Goal: Check status: Check status

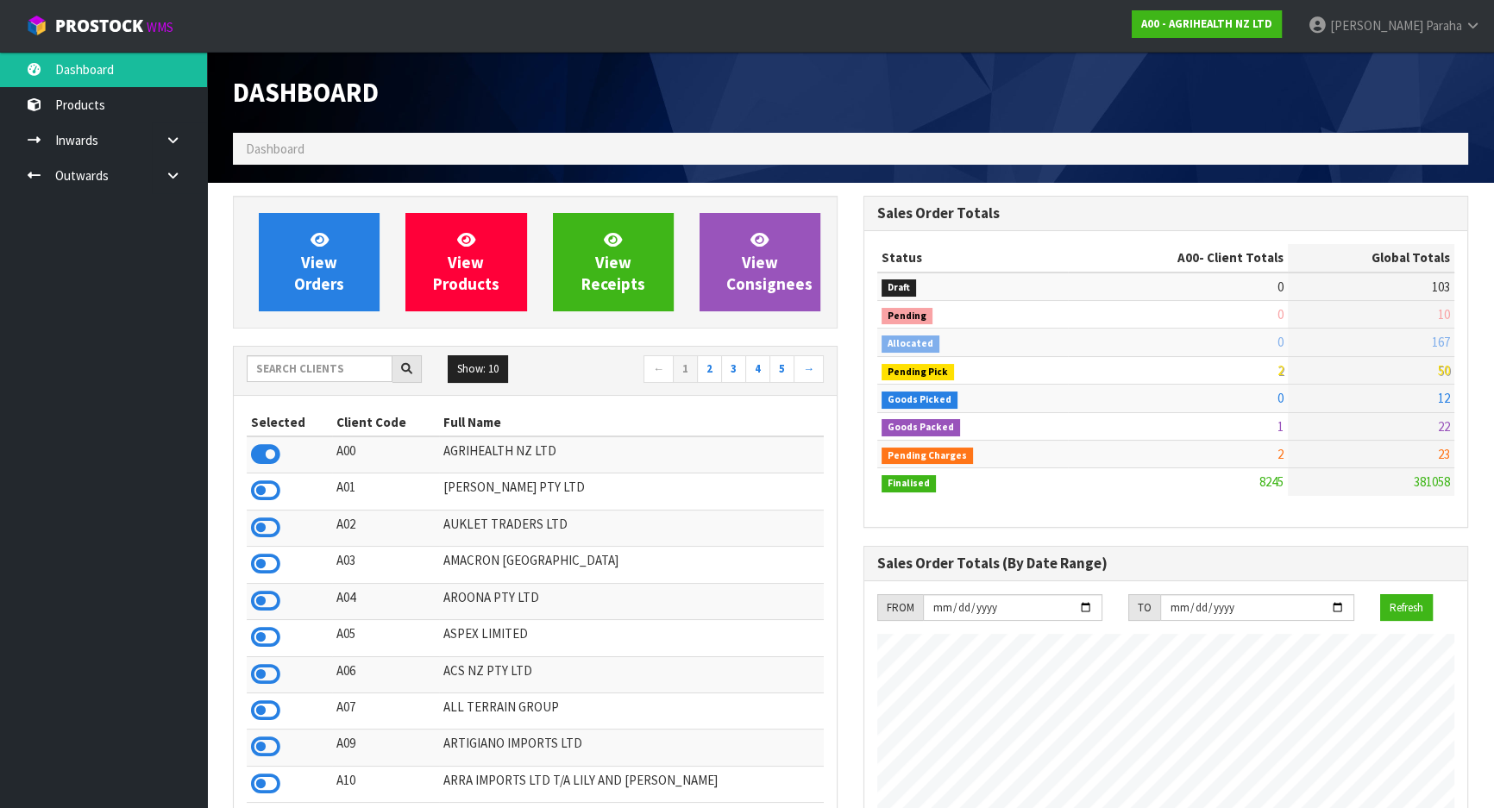
scroll to position [1304, 629]
click at [336, 371] on input "text" at bounding box center [320, 368] width 146 height 27
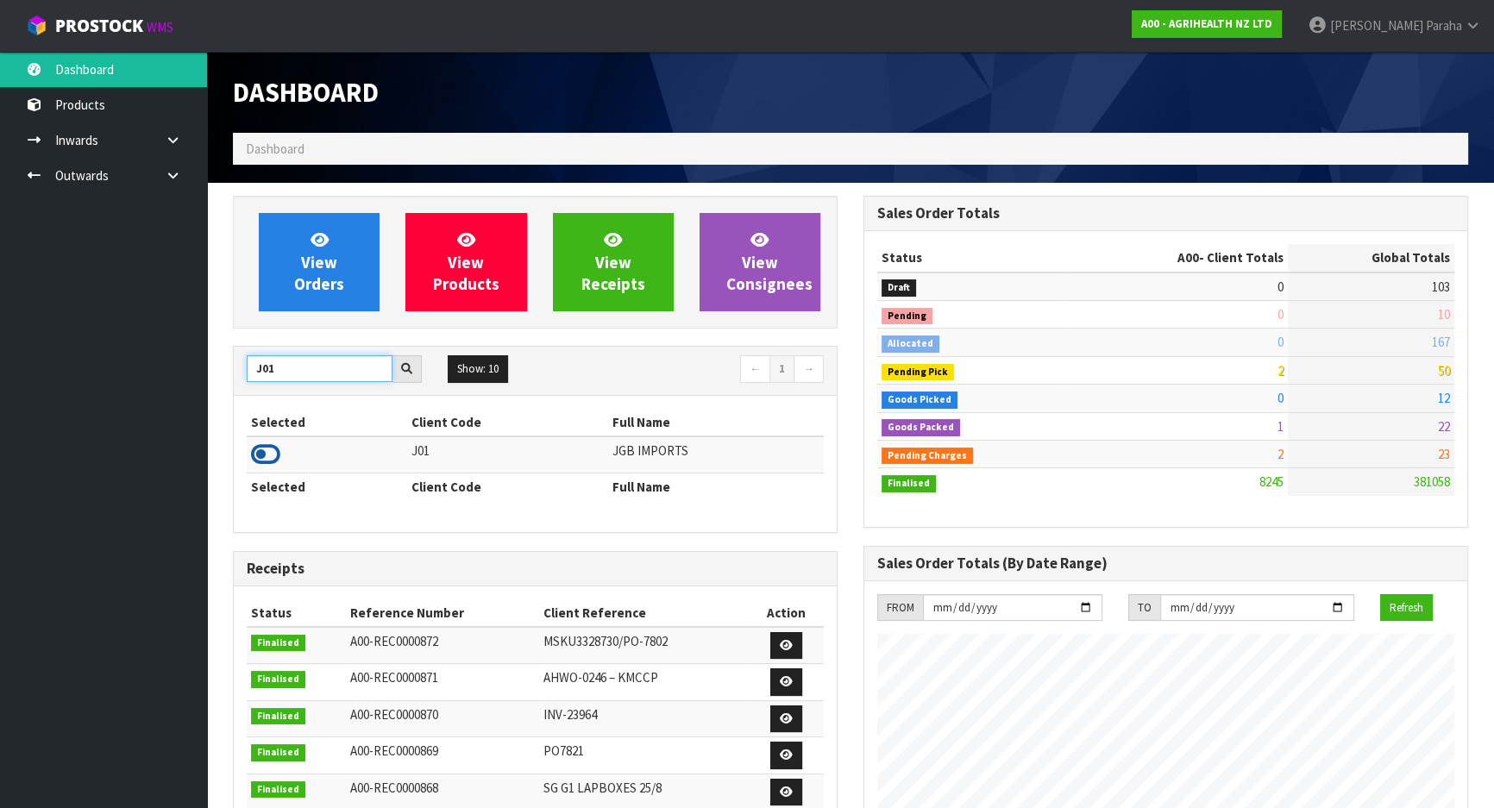
type input "J01"
click at [267, 457] on icon at bounding box center [265, 455] width 29 height 26
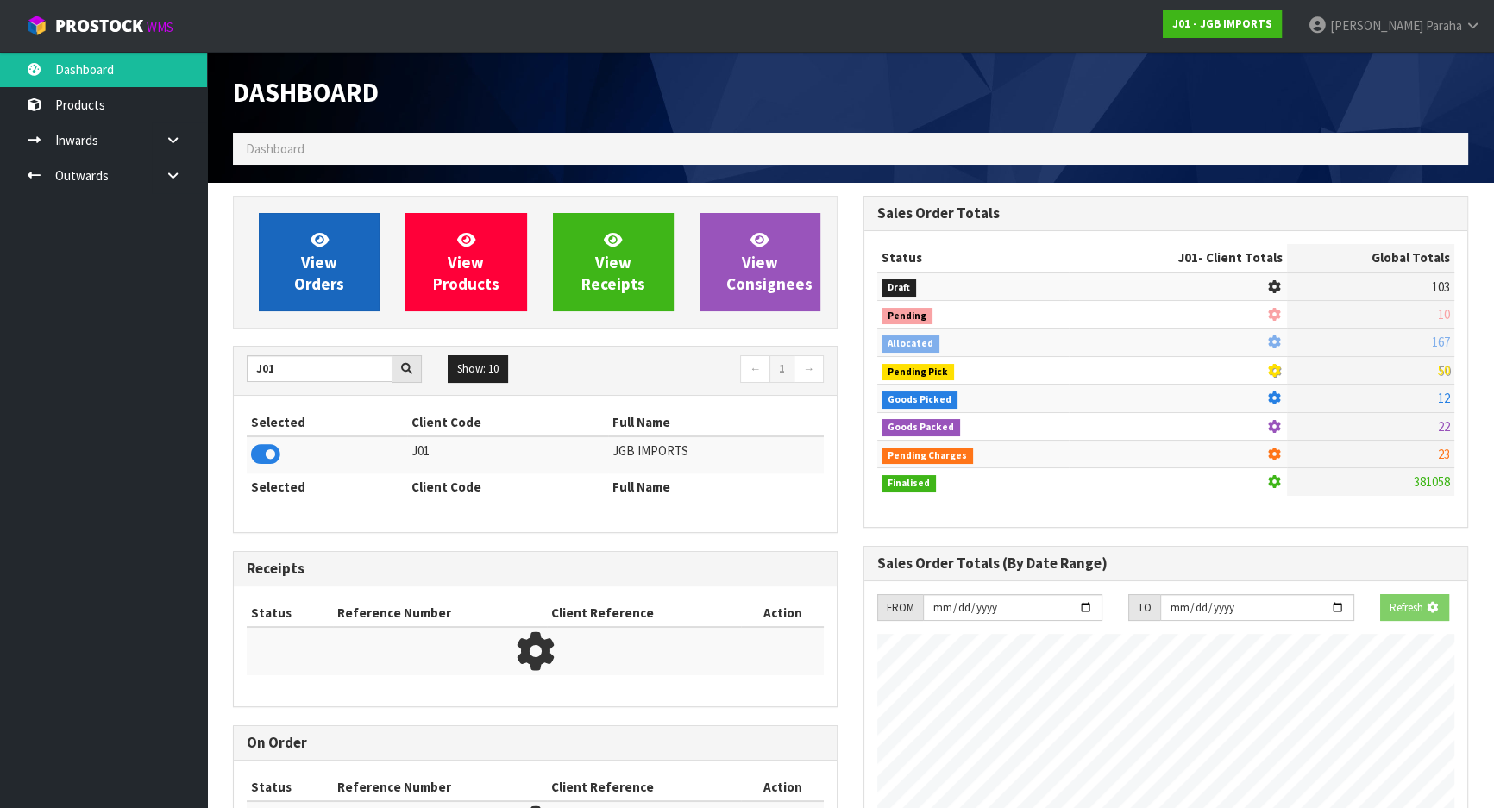
scroll to position [1074, 629]
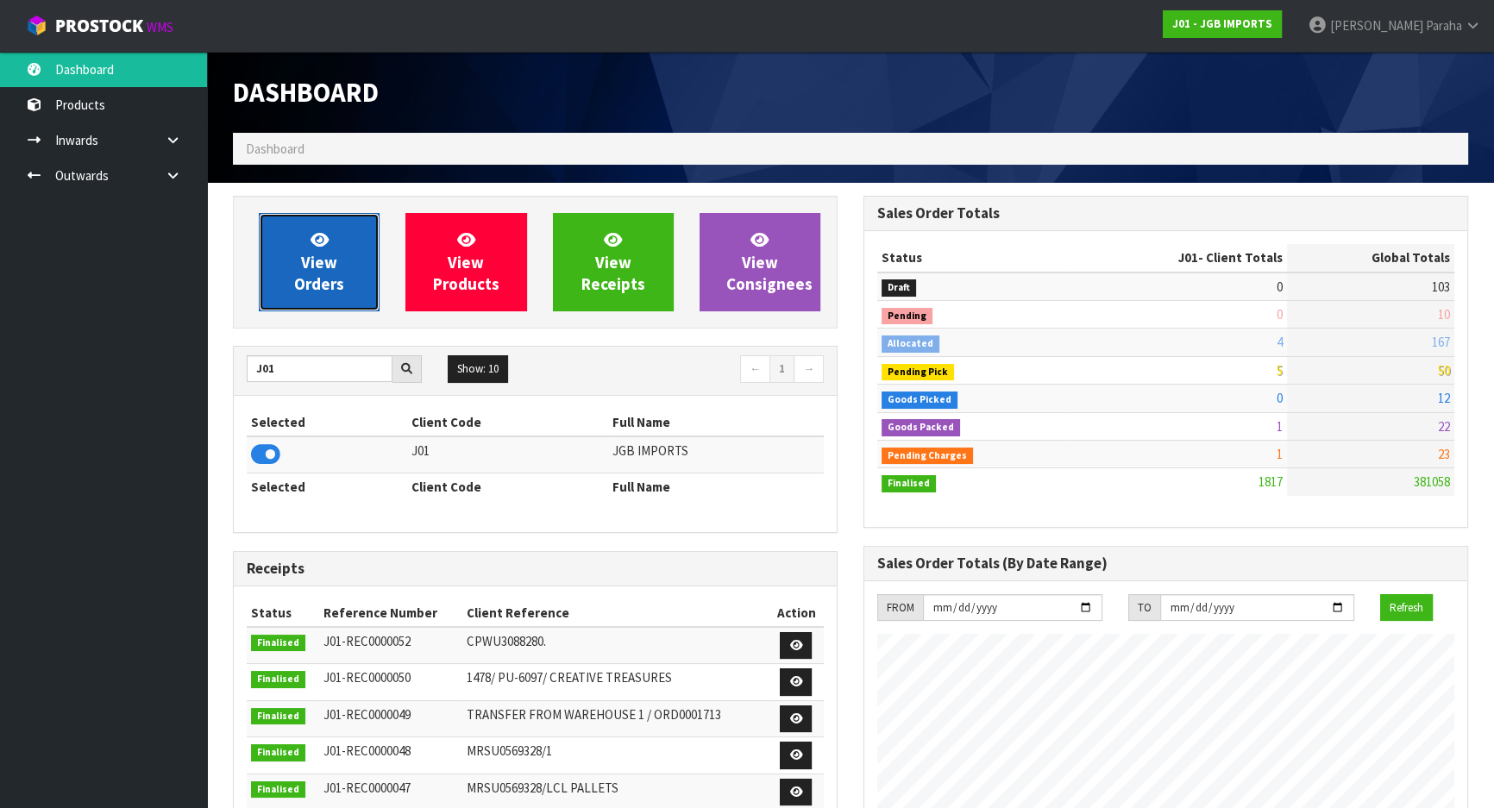
click at [319, 285] on span "View Orders" at bounding box center [319, 261] width 50 height 65
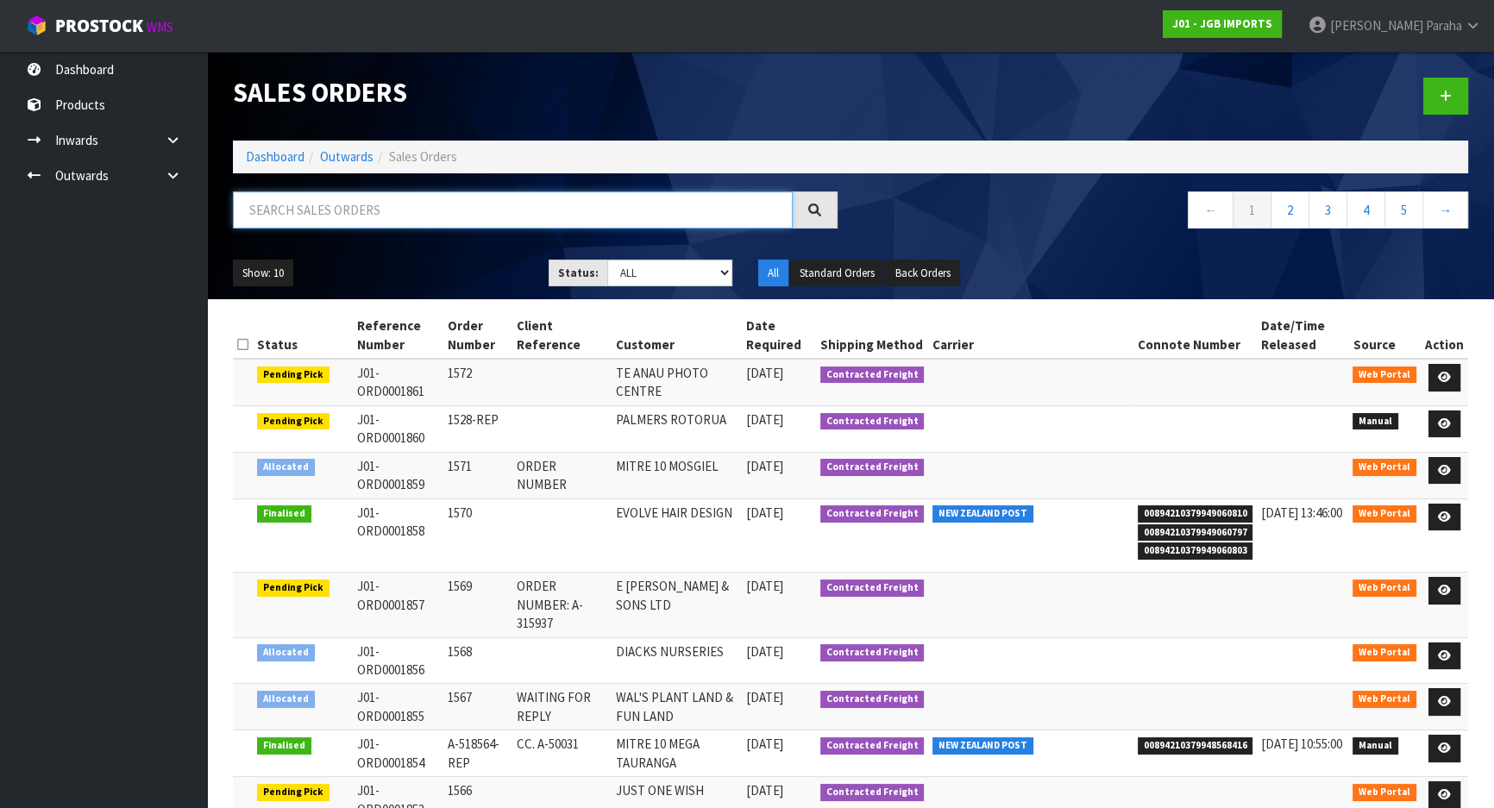
click at [337, 203] on input "text" at bounding box center [513, 209] width 560 height 37
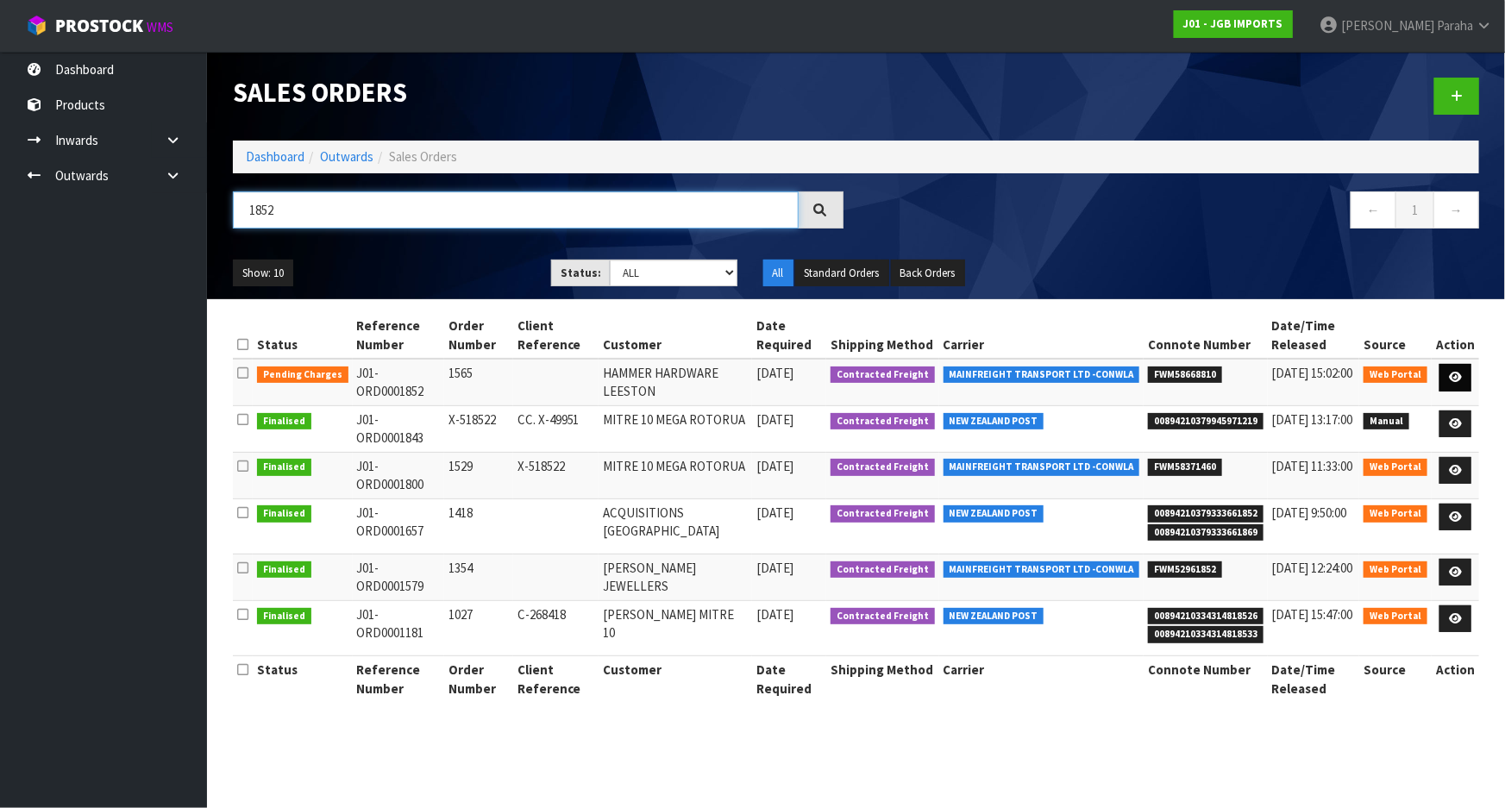
type input "1852"
click at [1458, 379] on icon at bounding box center [1455, 377] width 13 height 11
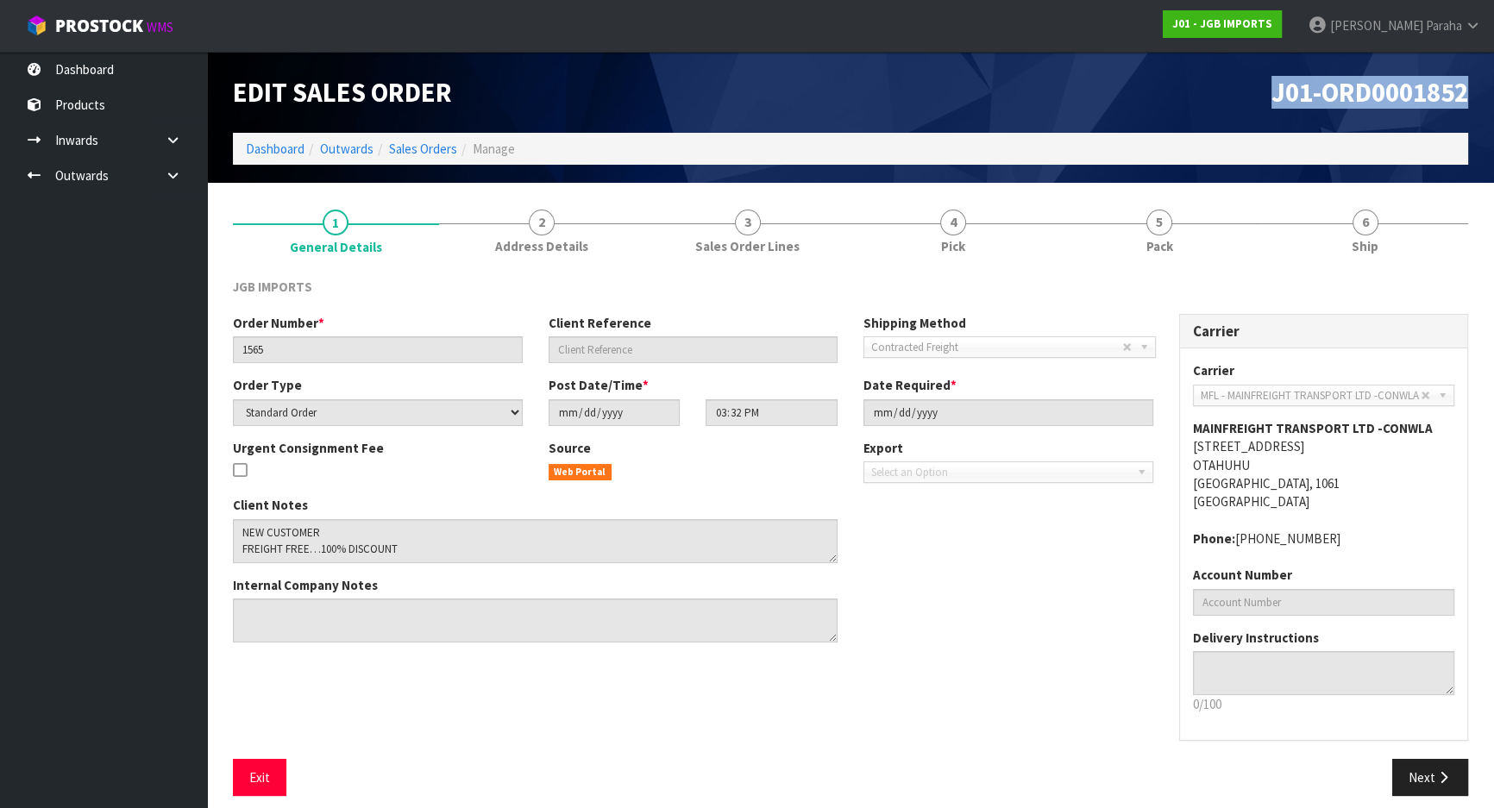
drag, startPoint x: 1469, startPoint y: 93, endPoint x: 1265, endPoint y: 103, distance: 203.7
click at [1265, 103] on div "J01-ORD0001852" at bounding box center [1165, 92] width 630 height 81
copy span "J01-ORD0001852"
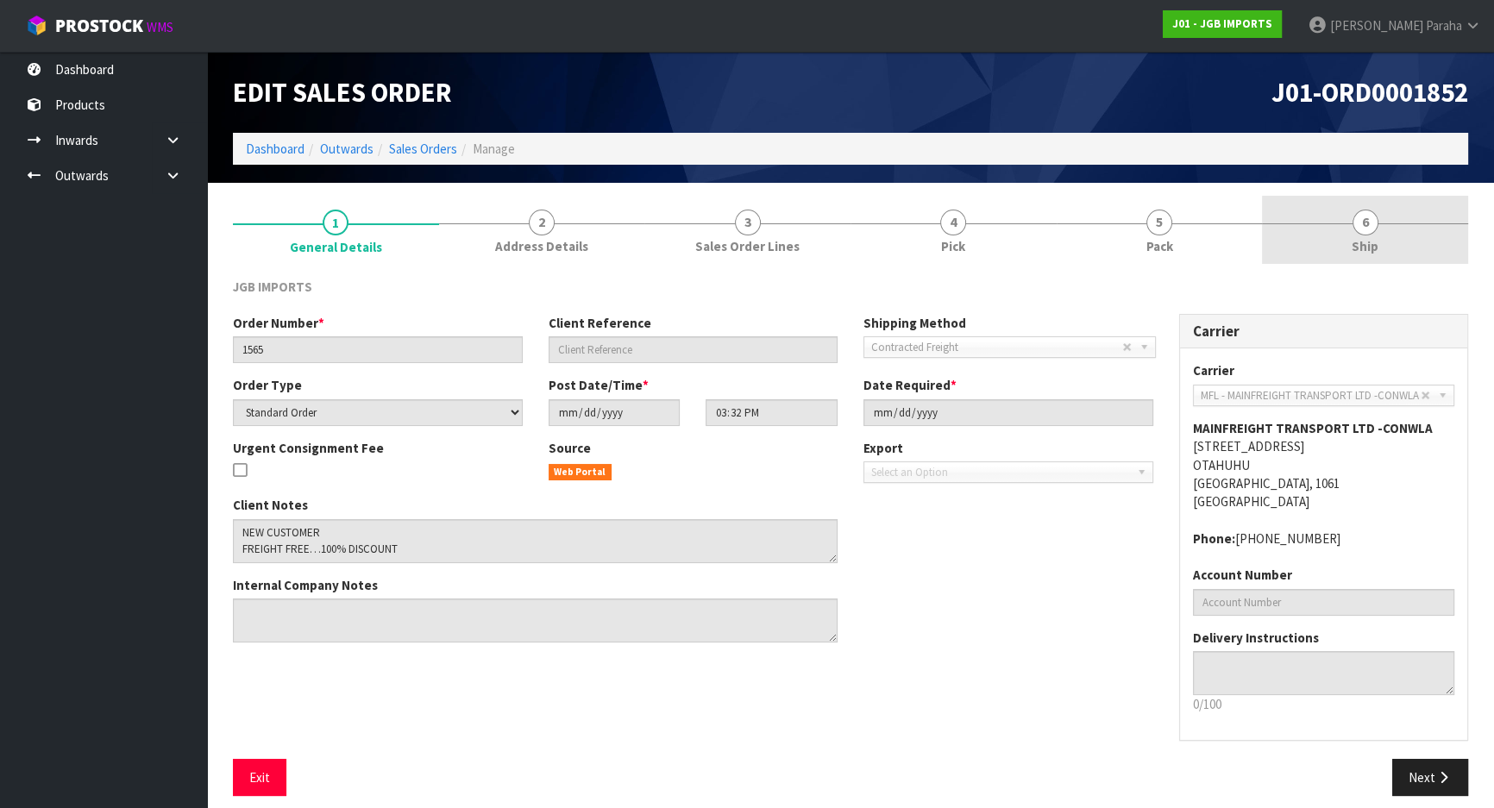
click at [1365, 220] on span "6" at bounding box center [1365, 223] width 26 height 26
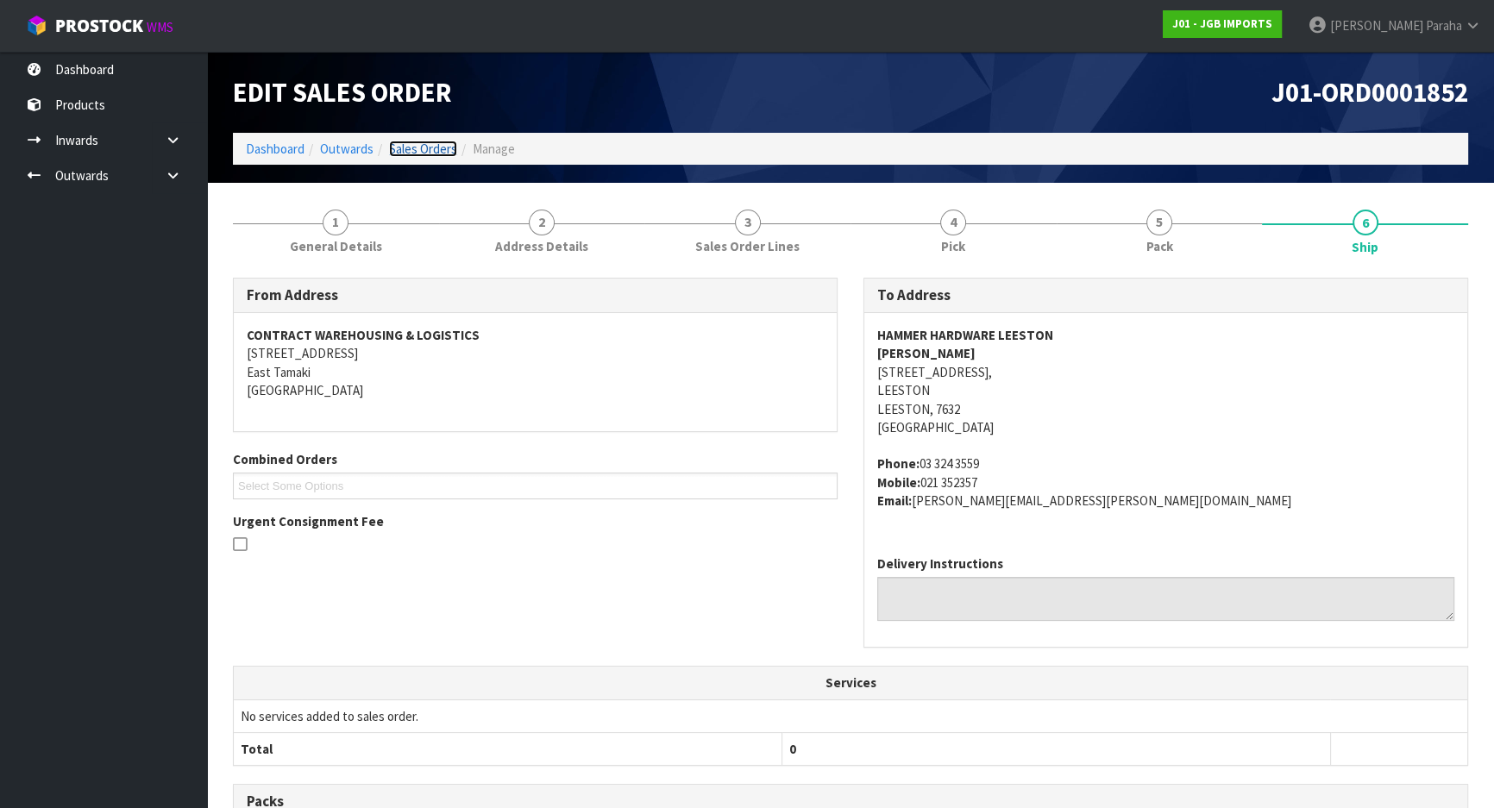
click at [412, 150] on link "Sales Orders" at bounding box center [423, 149] width 68 height 16
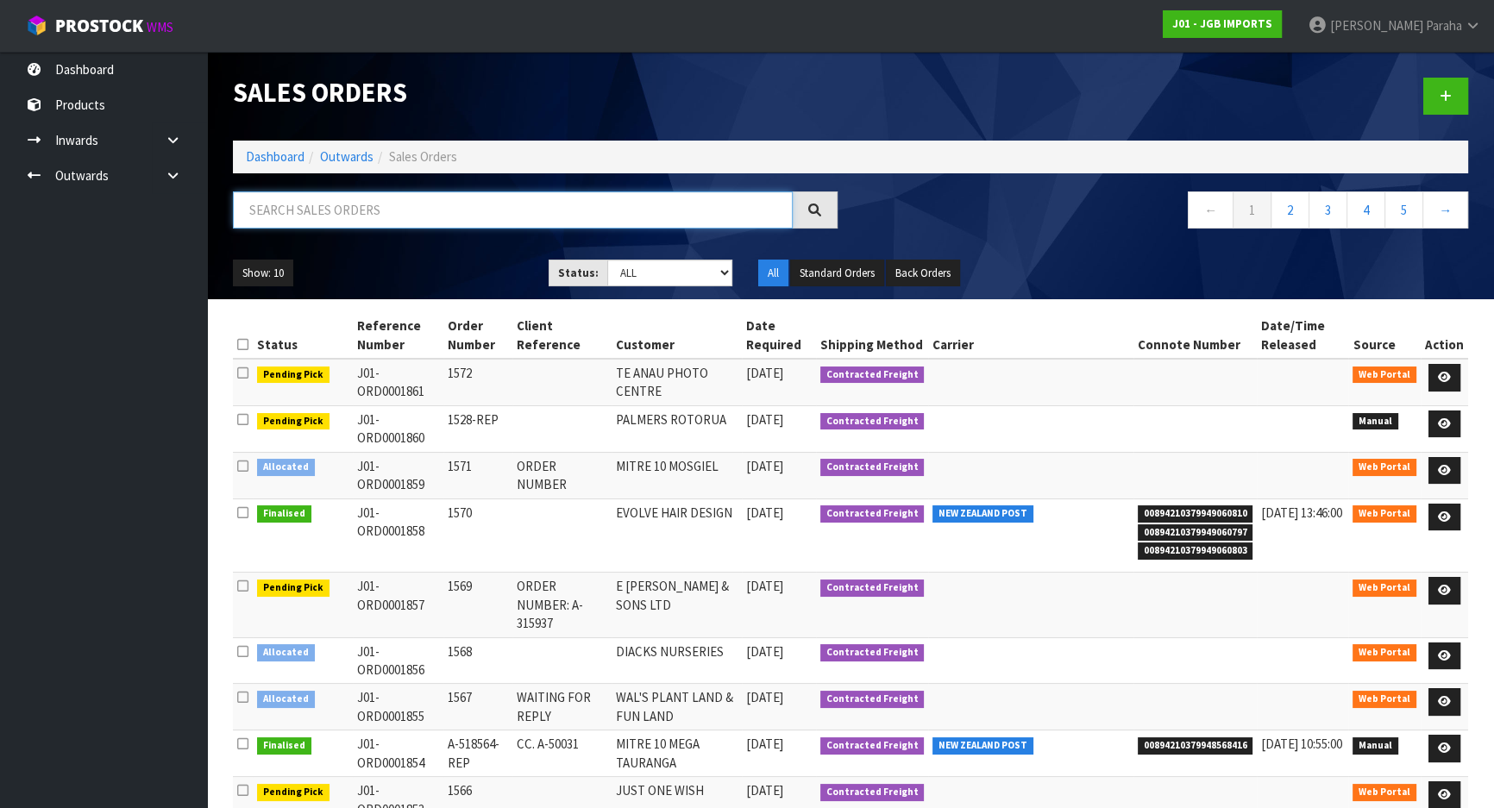
click at [391, 204] on input "text" at bounding box center [513, 209] width 560 height 37
click at [270, 157] on link "Dashboard" at bounding box center [275, 156] width 59 height 16
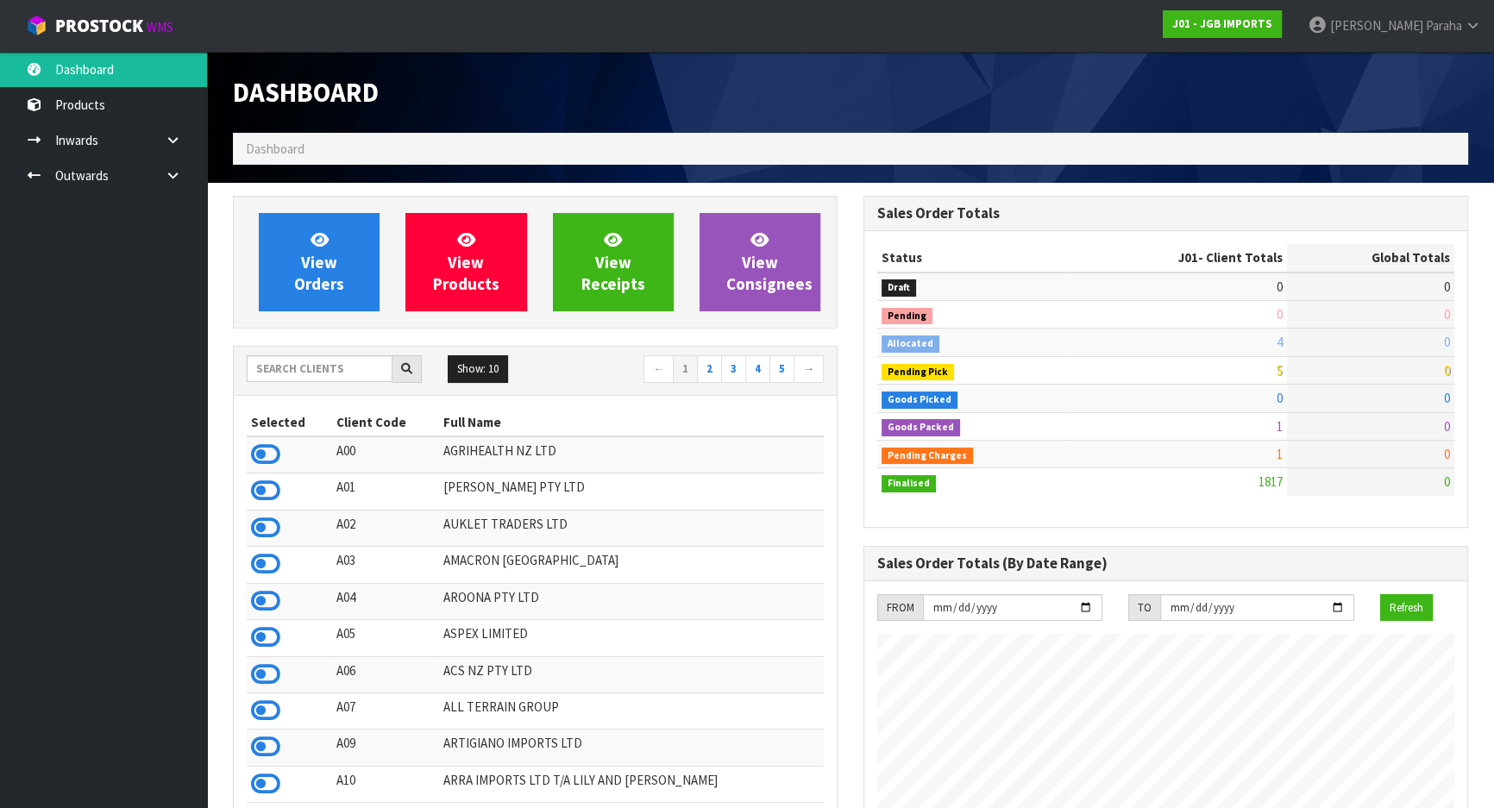
scroll to position [1304, 629]
click at [336, 366] on input "text" at bounding box center [320, 368] width 146 height 27
